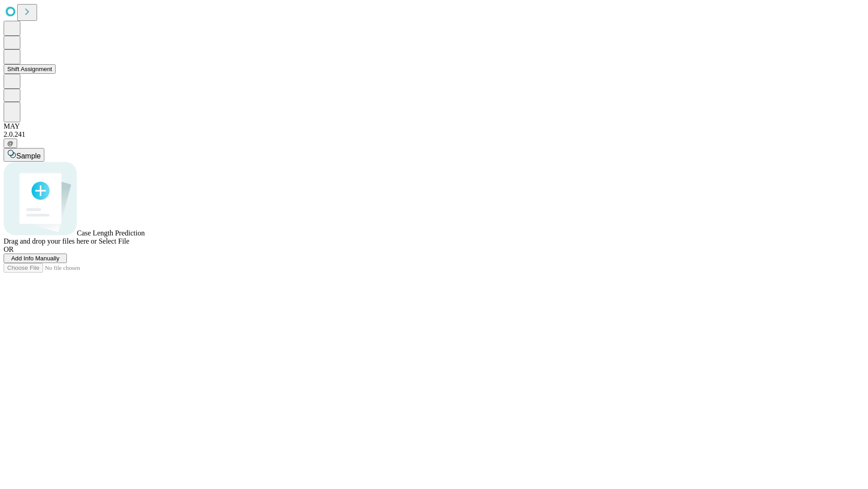
click at [56, 74] on button "Shift Assignment" at bounding box center [30, 68] width 52 height 9
